Goal: Information Seeking & Learning: Check status

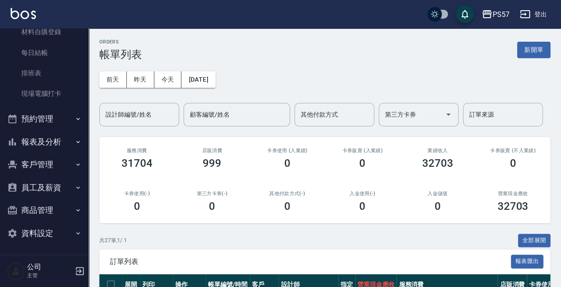
scroll to position [98, 0]
click at [60, 146] on button "報表及分析" at bounding box center [45, 141] width 82 height 23
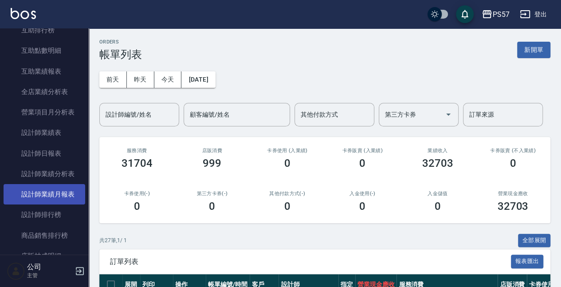
scroll to position [424, 0]
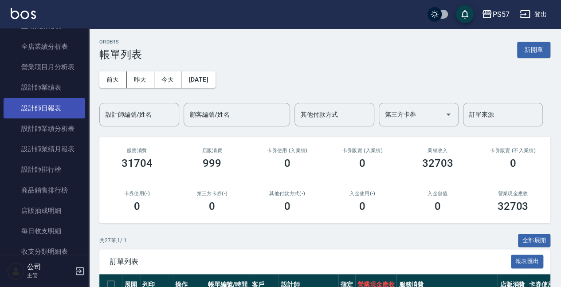
click at [56, 106] on link "設計師日報表" at bounding box center [45, 108] width 82 height 20
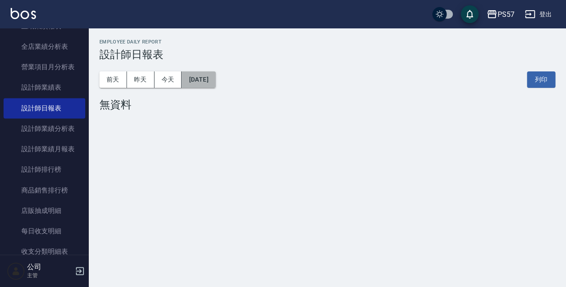
click at [190, 78] on button "[DATE]" at bounding box center [198, 79] width 34 height 16
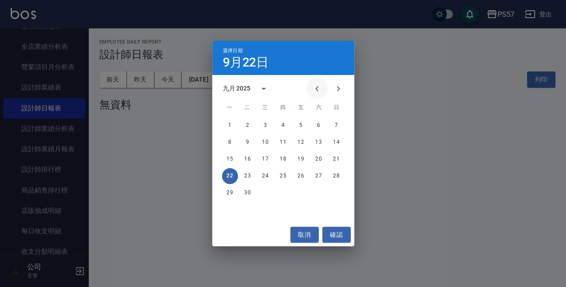
click at [321, 87] on icon "Previous month" at bounding box center [316, 88] width 11 height 11
click at [285, 178] on button "21" at bounding box center [283, 176] width 16 height 16
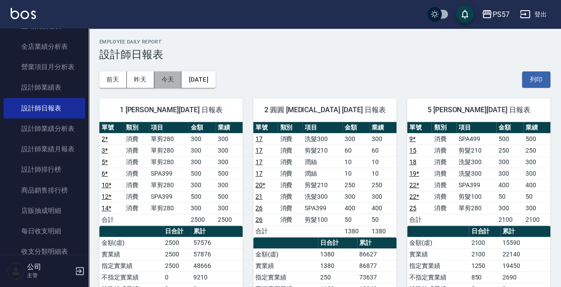
click at [173, 79] on button "今天" at bounding box center [168, 79] width 28 height 16
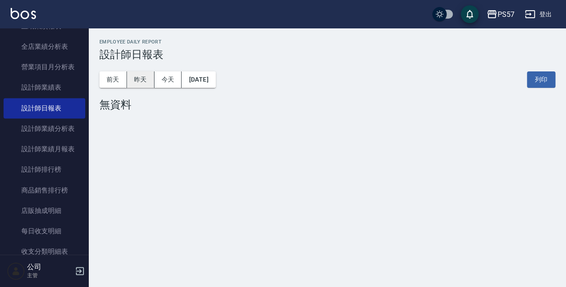
click at [149, 80] on button "昨天" at bounding box center [141, 79] width 28 height 16
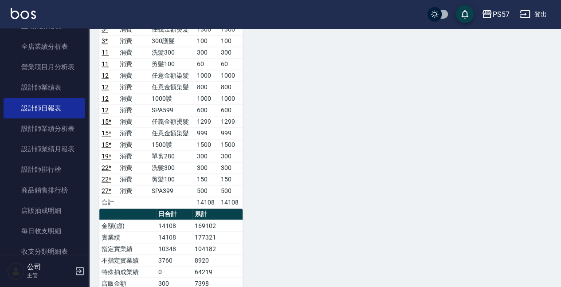
scroll to position [732, 0]
